Goal: Contribute content: Add original content to the website for others to see

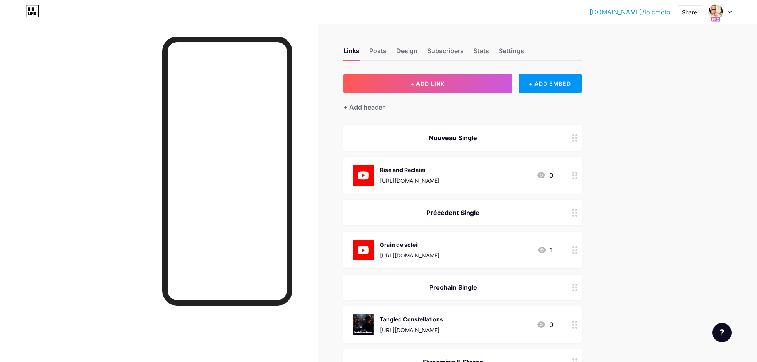
click at [439, 172] on div "Rise and Reclaim" at bounding box center [410, 170] width 60 height 8
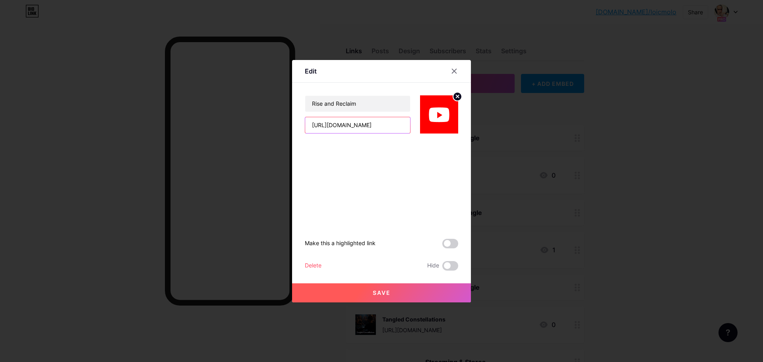
click at [374, 129] on input "[URL][DOMAIN_NAME]" at bounding box center [357, 125] width 105 height 16
paste input "Hj6fdurzjXo?si=gsqi0P3qw30l_tTh"
type input "[URL][DOMAIN_NAME]"
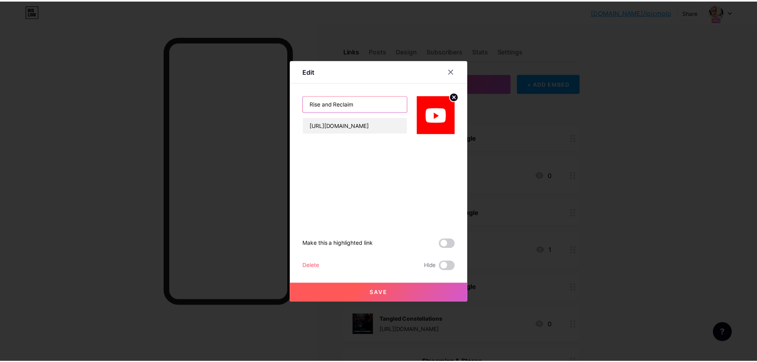
scroll to position [0, 0]
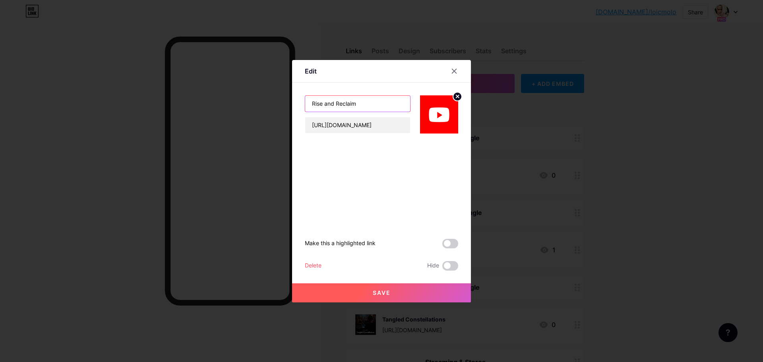
drag, startPoint x: 392, startPoint y: 110, endPoint x: 228, endPoint y: 95, distance: 165.1
click at [228, 95] on div "Edit Rise and Reclaim [URL][DOMAIN_NAME] Make this a highlighted link Delete Hi…" at bounding box center [381, 181] width 763 height 362
type input "Tangled Constellations"
click at [452, 242] on span at bounding box center [450, 244] width 16 height 10
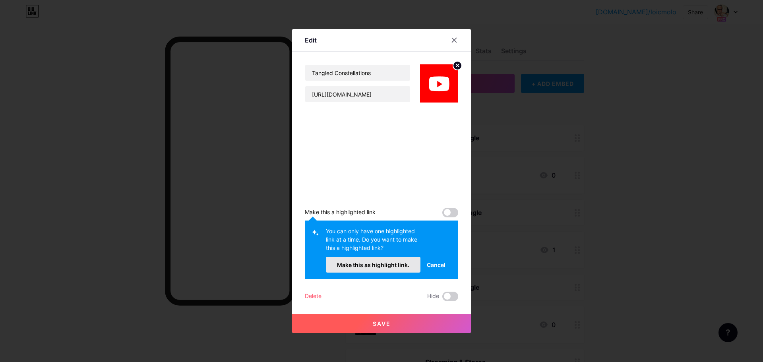
click at [400, 264] on span "Make this as highlight link." at bounding box center [373, 264] width 72 height 7
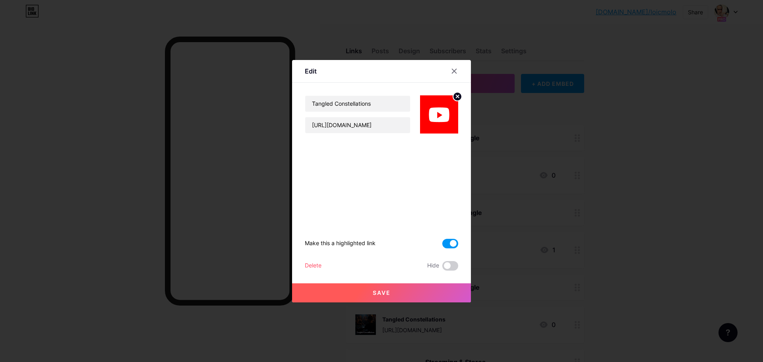
click at [379, 296] on button "Save" at bounding box center [381, 292] width 179 height 19
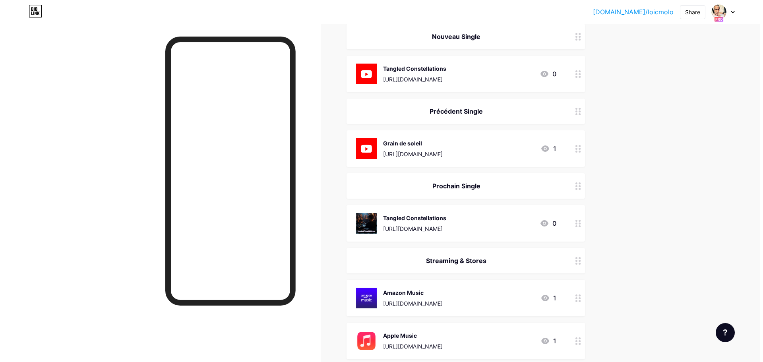
scroll to position [119, 0]
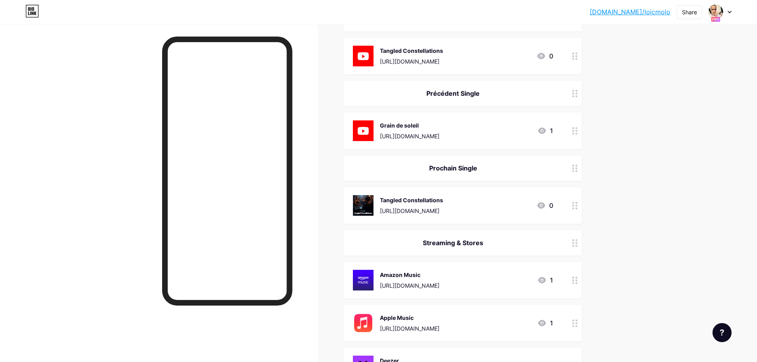
click at [443, 205] on div "Tangled Constellations [URL][DOMAIN_NAME]" at bounding box center [411, 205] width 63 height 21
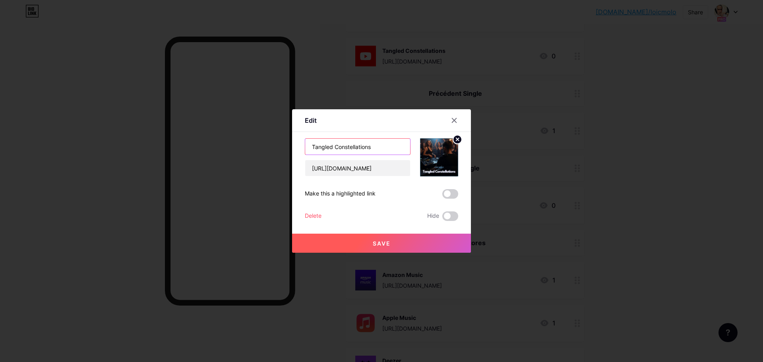
drag, startPoint x: 396, startPoint y: 148, endPoint x: 186, endPoint y: 129, distance: 210.6
click at [186, 129] on div "Edit Content YouTube Play YouTube video without leaving your page. ADD Vimeo Pl…" at bounding box center [381, 181] width 763 height 362
type input "The Bombass"
click at [405, 166] on input "[URL][DOMAIN_NAME]" at bounding box center [357, 168] width 105 height 16
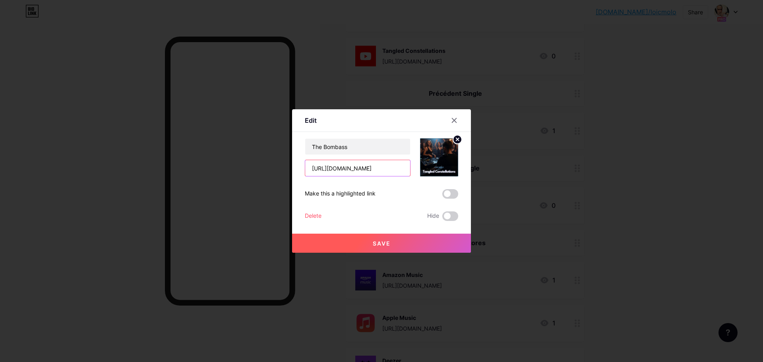
drag, startPoint x: 397, startPoint y: 168, endPoint x: 440, endPoint y: 176, distance: 43.2
click at [440, 176] on div "The Bombass [URL][DOMAIN_NAME]" at bounding box center [381, 157] width 153 height 38
click at [348, 171] on input "[URL][DOMAIN_NAME]" at bounding box center [357, 168] width 105 height 16
drag, startPoint x: 347, startPoint y: 170, endPoint x: 487, endPoint y: 185, distance: 140.6
click at [487, 185] on div "Edit Content YouTube Play YouTube video without leaving your page. ADD Vimeo Pl…" at bounding box center [381, 181] width 763 height 362
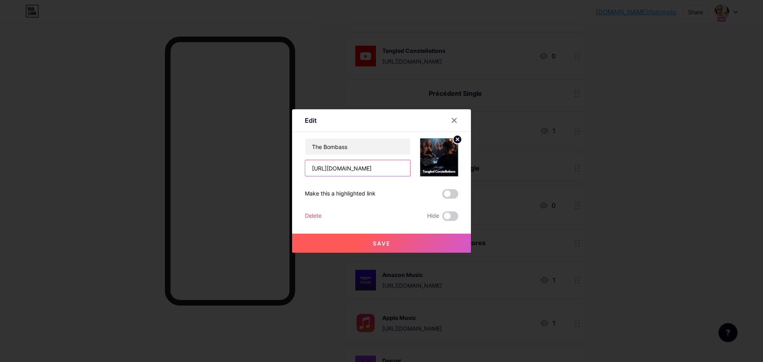
scroll to position [0, 57]
type input "[URL][DOMAIN_NAME]"
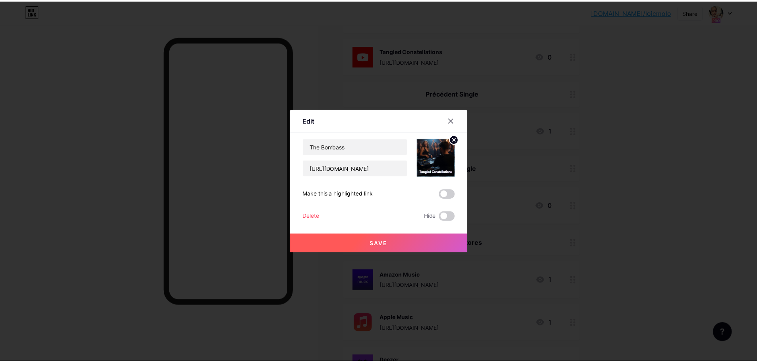
scroll to position [0, 0]
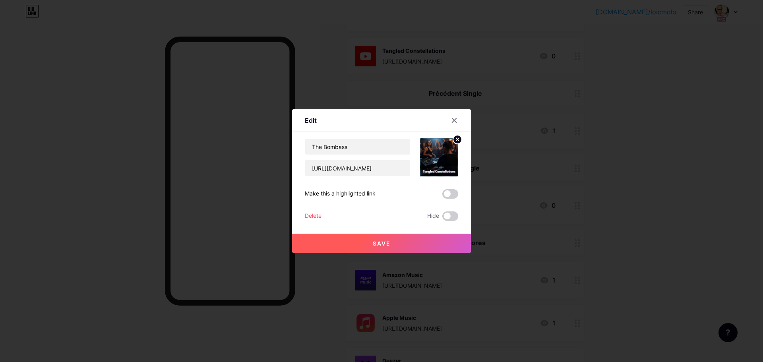
click at [458, 139] on icon at bounding box center [457, 139] width 3 height 3
click at [439, 152] on icon at bounding box center [437, 153] width 8 height 2
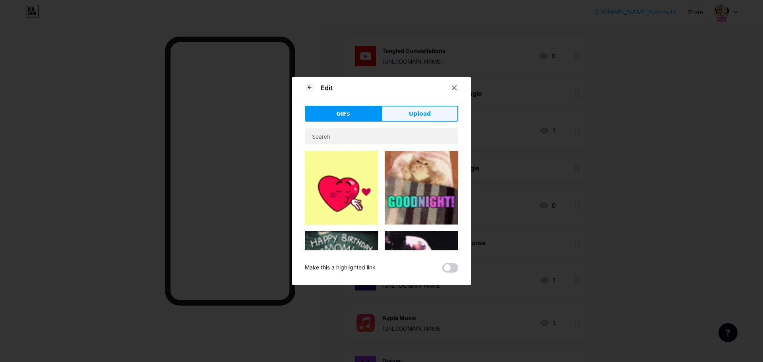
click at [430, 117] on button "Upload" at bounding box center [419, 114] width 77 height 16
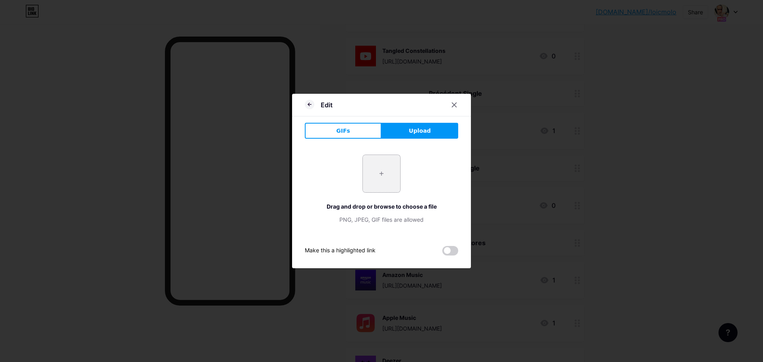
click at [381, 174] on input "file" at bounding box center [381, 173] width 37 height 37
type input "C:\fakepath\1000027894.jpg"
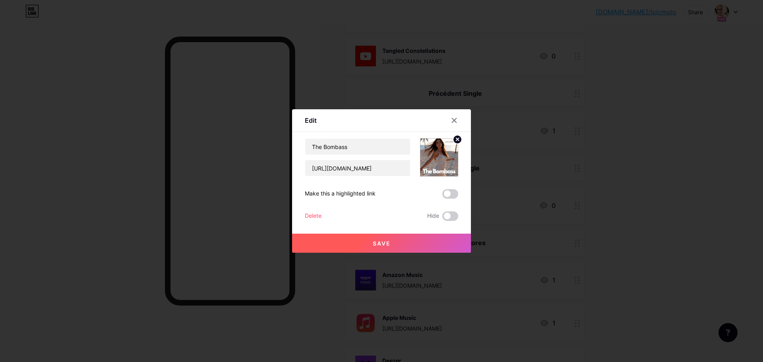
click at [393, 242] on button "Save" at bounding box center [381, 243] width 179 height 19
